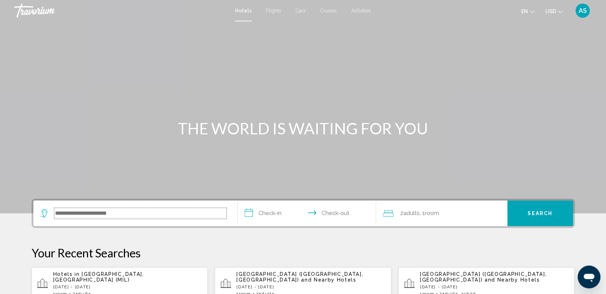
click at [123, 212] on input "Search widget" at bounding box center [140, 213] width 172 height 11
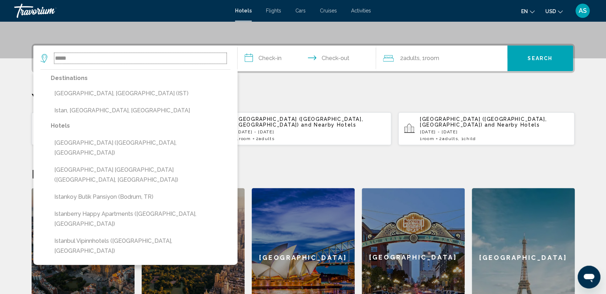
scroll to position [138, 0]
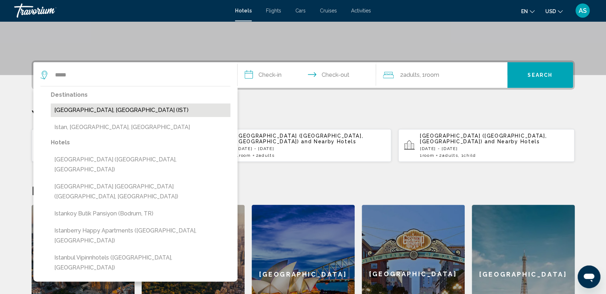
click at [147, 108] on button "[GEOGRAPHIC_DATA], [GEOGRAPHIC_DATA] (IST)" at bounding box center [141, 109] width 180 height 13
type input "**********"
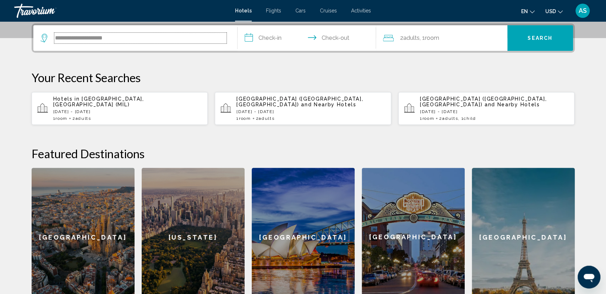
scroll to position [175, 0]
click at [281, 38] on input "**********" at bounding box center [307, 39] width 141 height 28
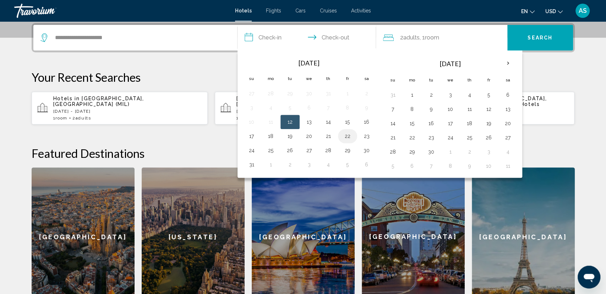
click at [348, 133] on button "22" at bounding box center [347, 136] width 11 height 10
click at [365, 134] on button "23" at bounding box center [366, 136] width 11 height 10
type input "**********"
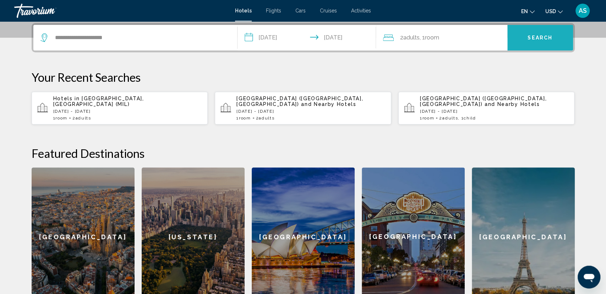
click at [532, 38] on span "Search" at bounding box center [540, 38] width 25 height 6
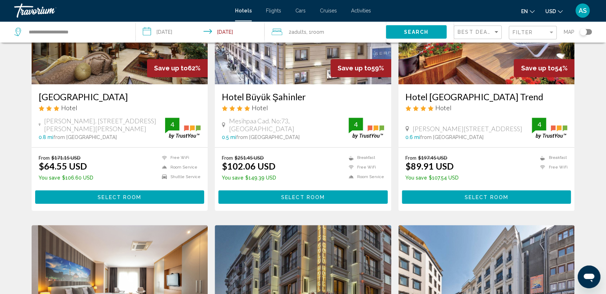
scroll to position [369, 0]
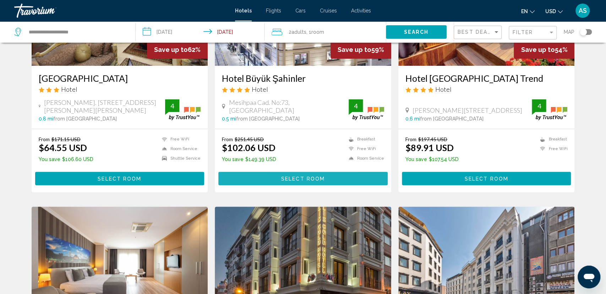
click at [283, 176] on span "Select Room" at bounding box center [303, 179] width 44 height 6
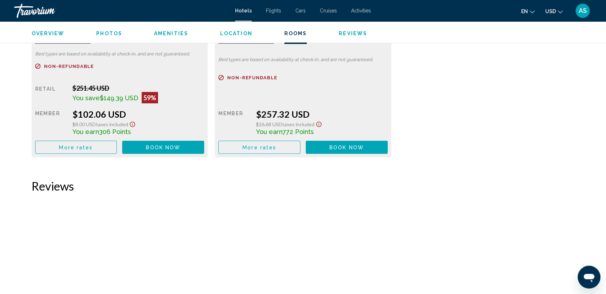
scroll to position [1088, 0]
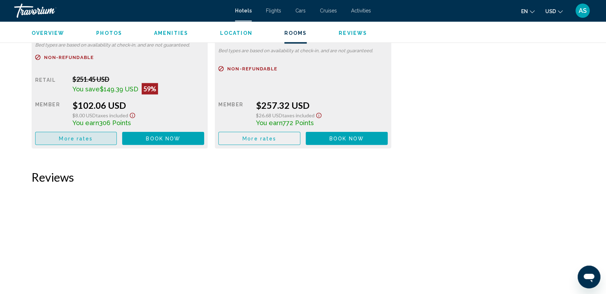
click at [94, 137] on button "More rates" at bounding box center [76, 138] width 82 height 13
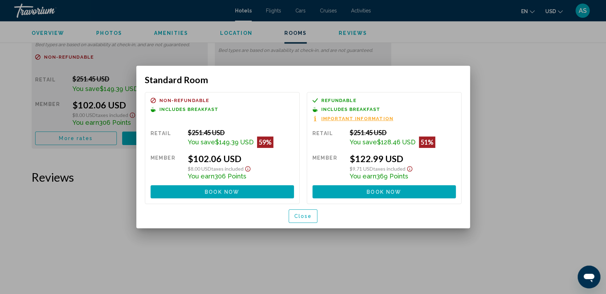
click at [507, 166] on div at bounding box center [303, 147] width 606 height 294
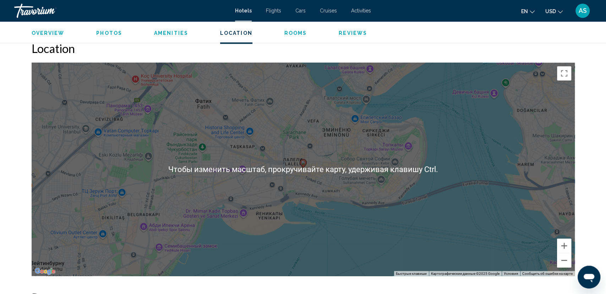
scroll to position [608, 0]
